Goal: Information Seeking & Learning: Learn about a topic

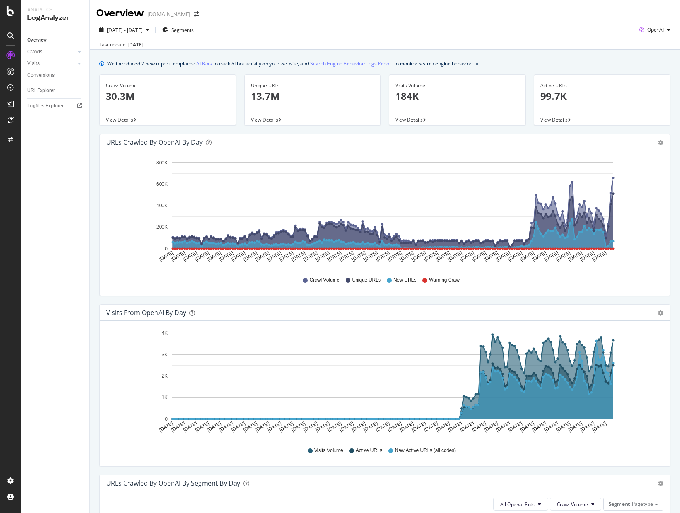
click at [321, 28] on div "[DATE] - [DATE] Segments OpenAI" at bounding box center [385, 31] width 590 height 16
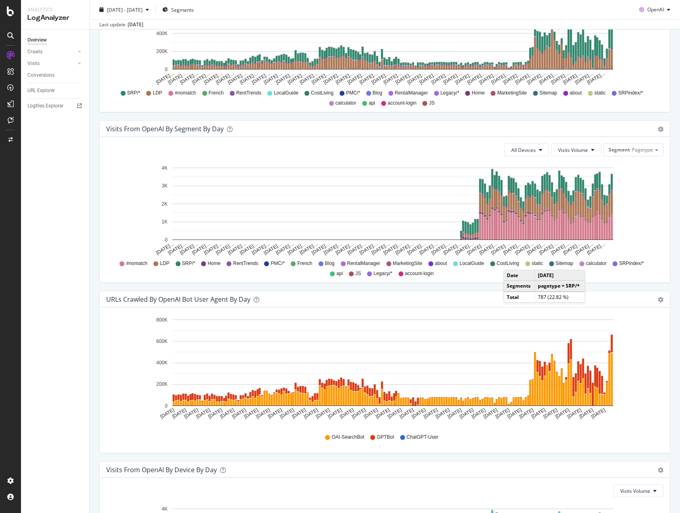
scroll to position [525, 0]
click at [38, 64] on div "Visits" at bounding box center [33, 63] width 12 height 8
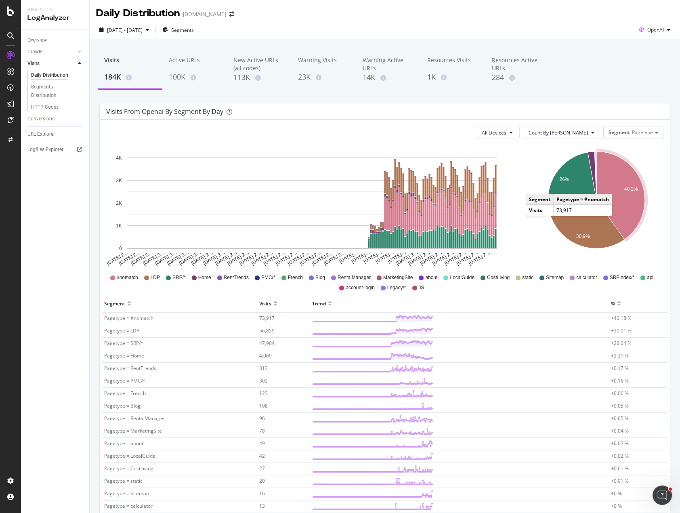
click at [613, 185] on icon "A chart." at bounding box center [620, 195] width 48 height 88
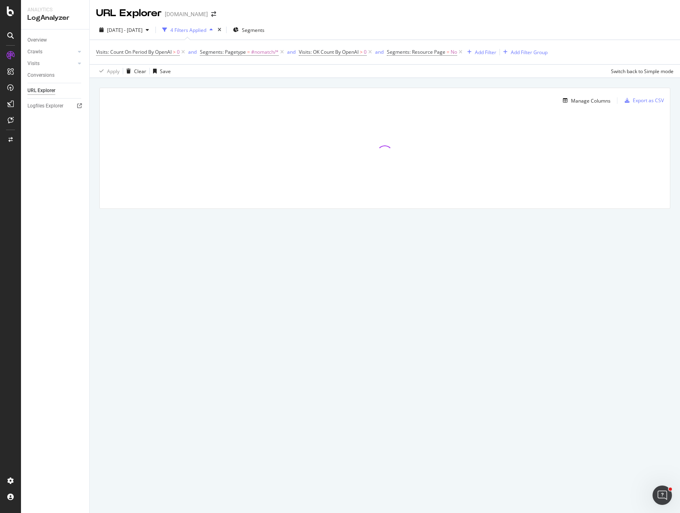
click at [509, 26] on div "[DATE] - [DATE] 4 Filters Applied Segments" at bounding box center [385, 31] width 590 height 16
click at [554, 10] on div "URL Explorer [DOMAIN_NAME]" at bounding box center [385, 10] width 590 height 20
click at [373, 80] on div "Manage Columns Export as CSV Full URL Visits: Count On Period By OpenAI" at bounding box center [385, 157] width 590 height 159
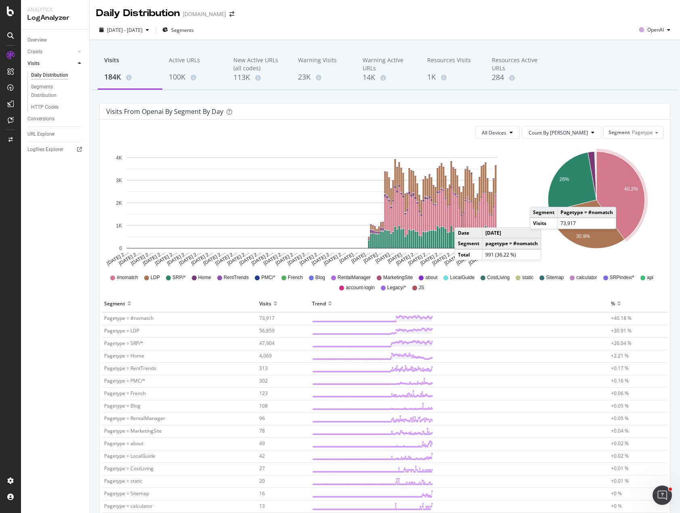
drag, startPoint x: 612, startPoint y: 203, endPoint x: 618, endPoint y: 199, distance: 7.8
click at [618, 199] on icon "A chart." at bounding box center [620, 195] width 48 height 88
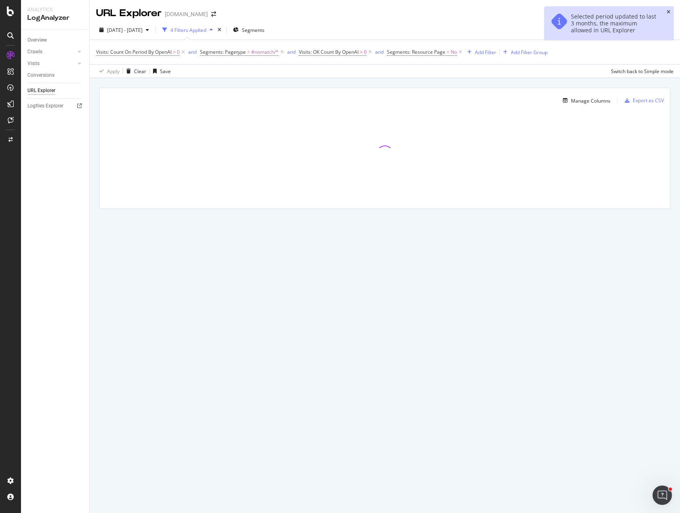
click at [667, 12] on icon "close toast" at bounding box center [668, 12] width 4 height 5
click at [328, 53] on span "Visits: OK Count By OpenAI" at bounding box center [329, 51] width 60 height 7
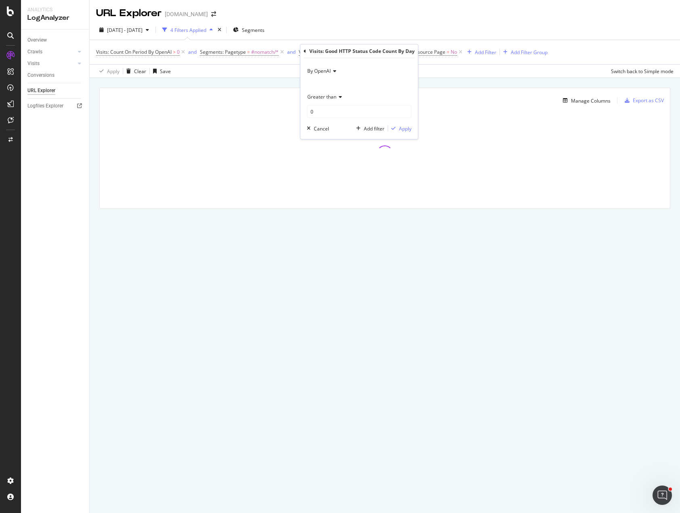
click at [304, 49] on icon at bounding box center [305, 51] width 2 height 5
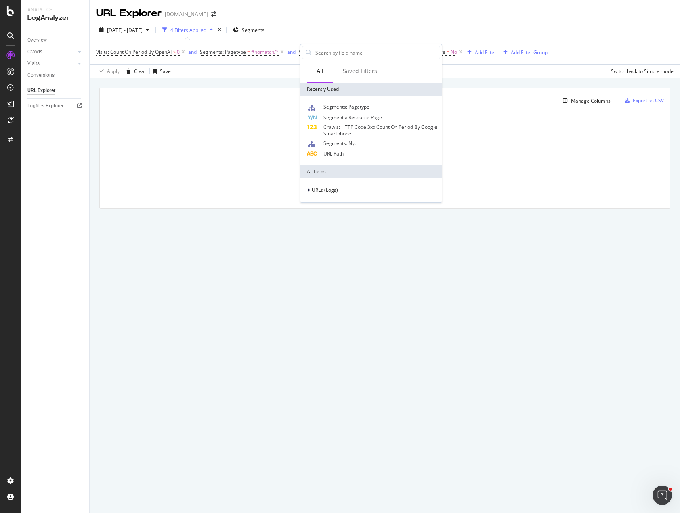
click at [243, 80] on div "Manage Columns Export as CSV Full URL Visits: Count On Period By OpenAI" at bounding box center [385, 157] width 590 height 159
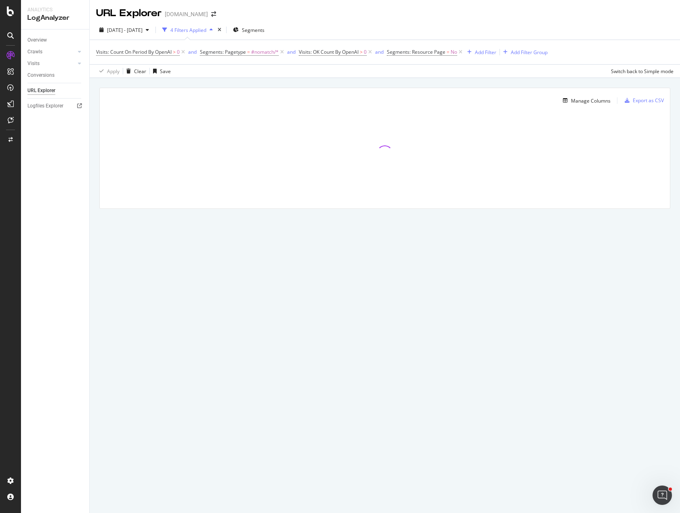
click at [377, 82] on div "Manage Columns Export as CSV Full URL Visits: Count On Period By OpenAI" at bounding box center [385, 157] width 590 height 159
click at [394, 82] on div "Manage Columns Export as CSV Full URL Visits: Count On Period By OpenAI" at bounding box center [385, 157] width 590 height 159
click at [372, 50] on icon at bounding box center [369, 52] width 7 height 8
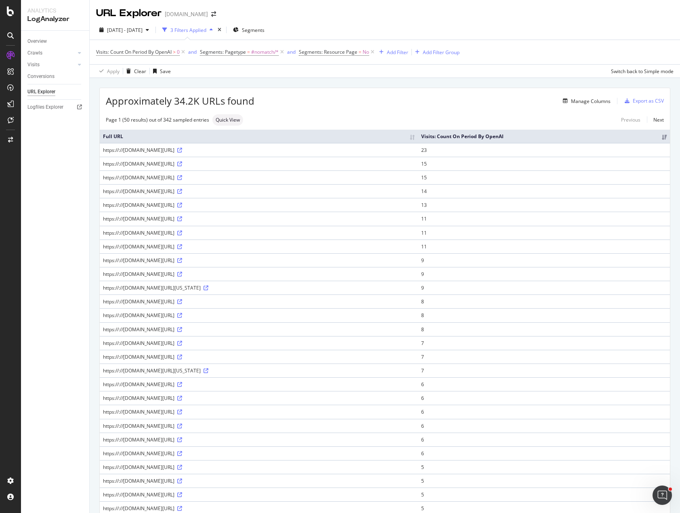
click at [329, 80] on div "Approximately 34.2K URLs found Manage Columns Export as CSV Page 1 (50 results)…" at bounding box center [385, 474] width 590 height 792
